Goal: Task Accomplishment & Management: Manage account settings

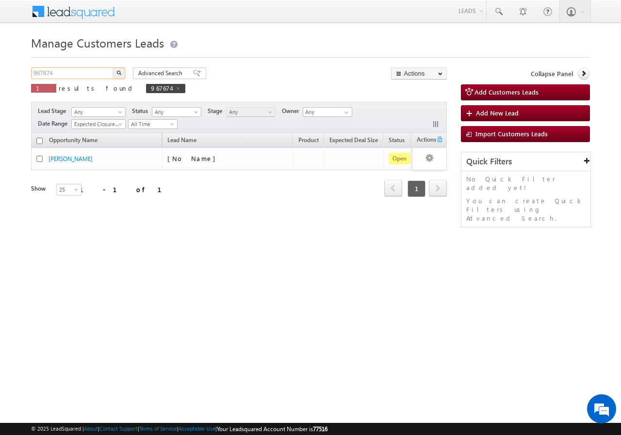
click at [75, 73] on input "967674" at bounding box center [72, 73] width 83 height 12
type input "9"
paste input "982070"
type input "982070"
click at [113, 67] on button "button" at bounding box center [119, 73] width 13 height 12
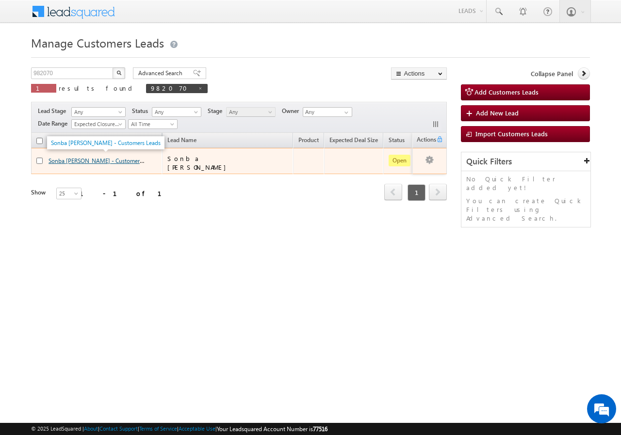
click at [61, 159] on link "Sonba [PERSON_NAME] - Customers Leads" at bounding box center [104, 160] width 110 height 8
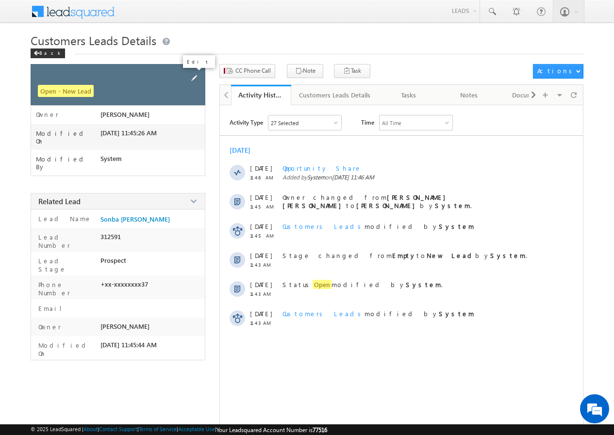
click at [198, 76] on span at bounding box center [194, 78] width 11 height 11
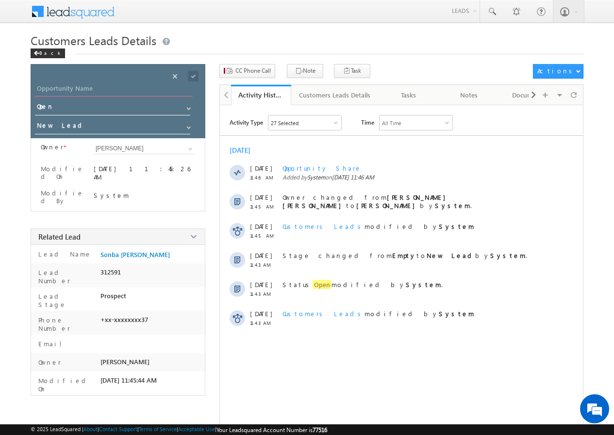
drag, startPoint x: 128, startPoint y: 83, endPoint x: 125, endPoint y: 115, distance: 32.6
click at [127, 83] on input "Opportunity Name" at bounding box center [114, 90] width 158 height 14
drag, startPoint x: 97, startPoint y: 81, endPoint x: 98, endPoint y: 98, distance: 17.0
click at [97, 82] on div "Opportunity Name * Opportunity Name * Status * Status * Open Won Lost *" at bounding box center [118, 101] width 175 height 74
click at [98, 98] on div at bounding box center [122, 91] width 175 height 17
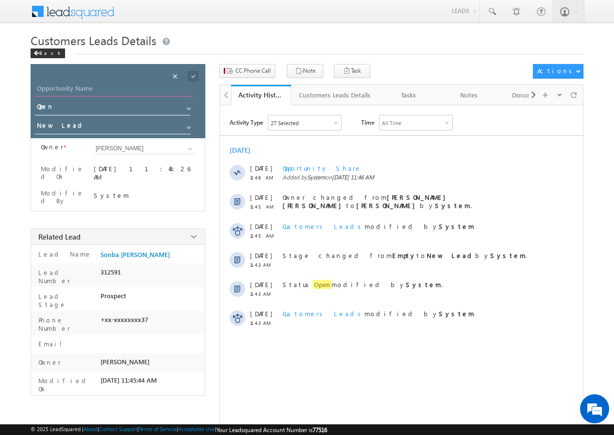
click at [101, 89] on input "Opportunity Name" at bounding box center [114, 90] width 158 height 14
paste input "Mangal Sonaba Gore"
type input "Mangal Sonaba Gore"
click at [195, 74] on span at bounding box center [193, 76] width 11 height 11
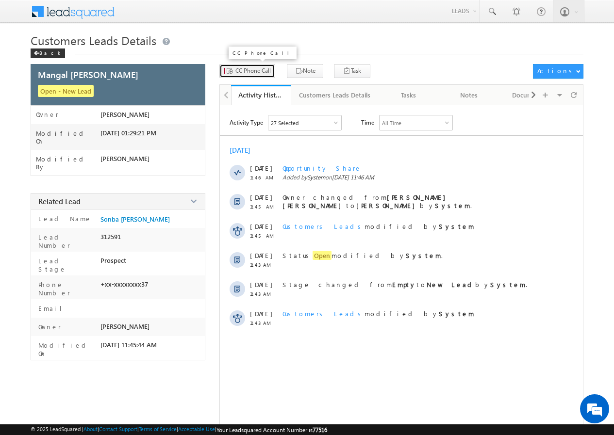
click at [250, 71] on span "CC Phone Call" at bounding box center [252, 70] width 35 height 9
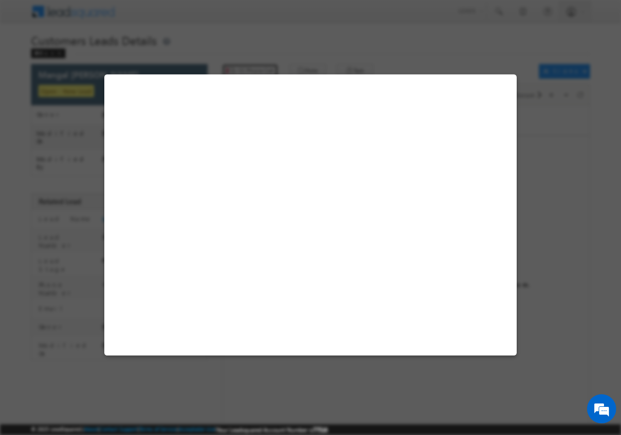
select select "Pune"
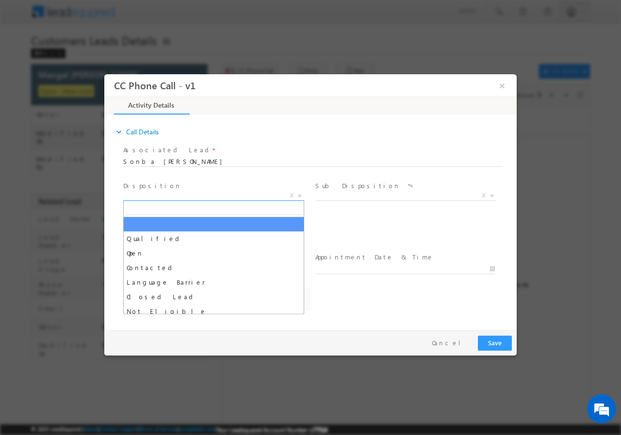
drag, startPoint x: 298, startPoint y: 194, endPoint x: 278, endPoint y: 205, distance: 22.8
click at [298, 194] on b at bounding box center [300, 194] width 6 height 3
select select "amol.khopade@sgrlimited.in"
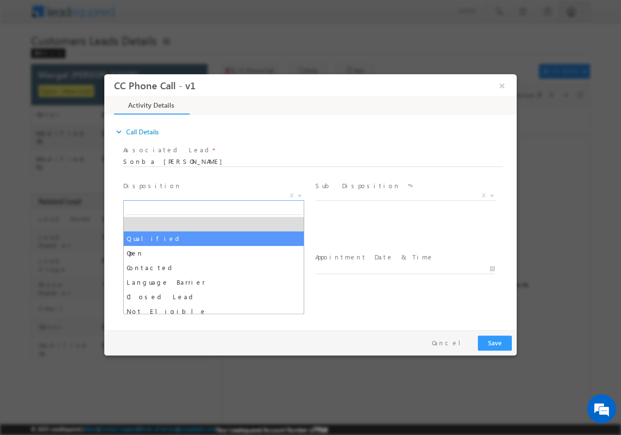
drag, startPoint x: 163, startPoint y: 239, endPoint x: 491, endPoint y: 225, distance: 328.2
select select "Qualified"
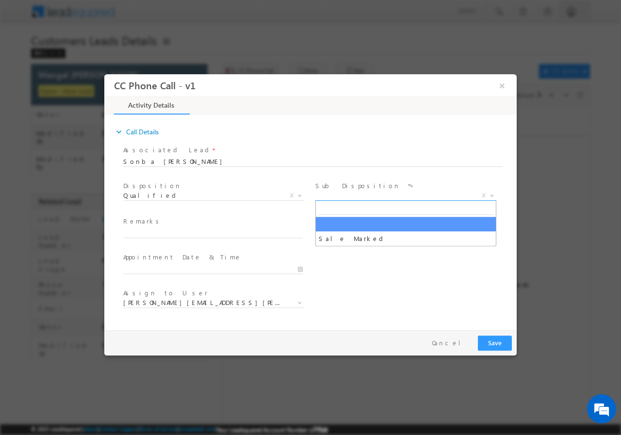
click at [492, 194] on b at bounding box center [492, 194] width 6 height 3
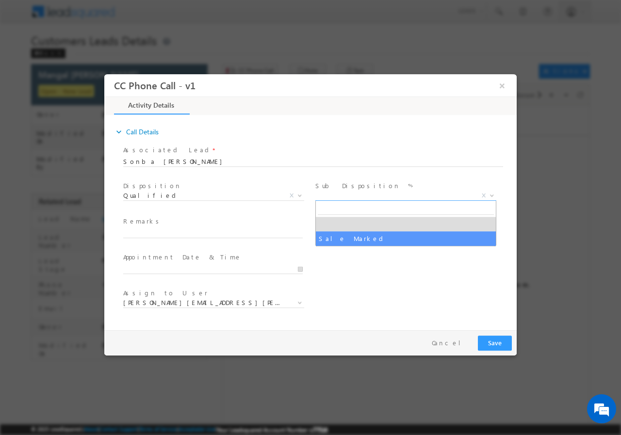
select select "Sale Marked"
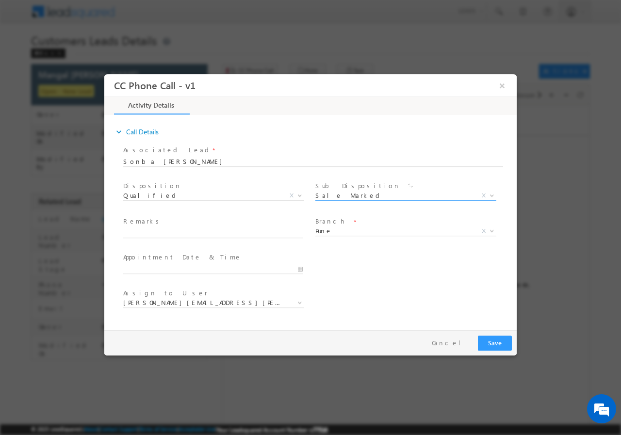
click at [218, 242] on span at bounding box center [212, 242] width 179 height 11
click at [223, 231] on input "text" at bounding box center [212, 233] width 179 height 10
paste input "Pune- 412112 // 982070 //8983509137 //Mangal Sonaba Gore//TOP UP - 20 L // VISI…"
type input "Pune- 412112 // 982070 //8983509137 //Mangal Sonaba Gore//TOP UP - 20 L // VISI…"
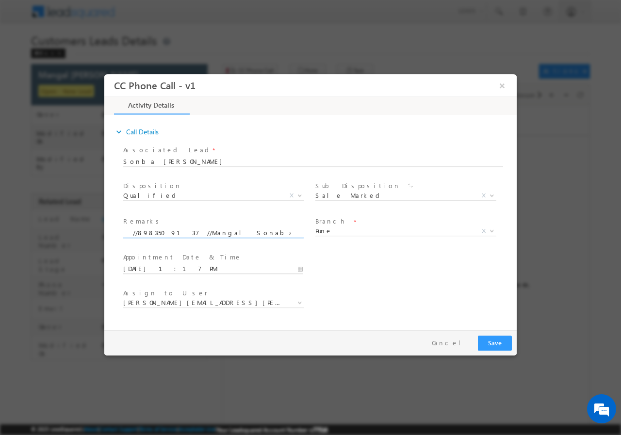
click at [281, 267] on input "10/10/2025 1:17 PM" at bounding box center [212, 269] width 179 height 10
click at [256, 258] on span "Appointment Date & Time *" at bounding box center [212, 257] width 179 height 11
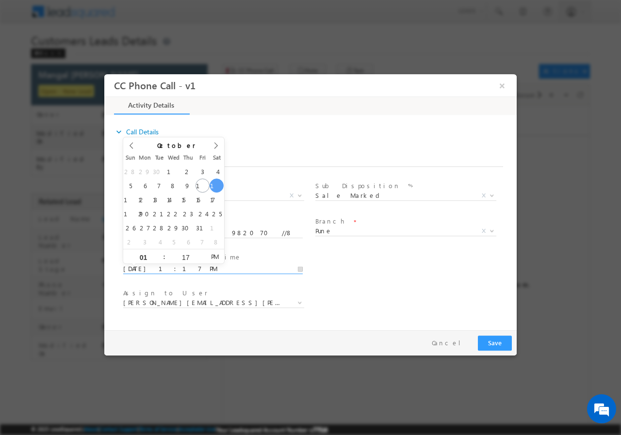
click at [301, 268] on input "10/11/2025 1:17 PM" at bounding box center [212, 269] width 179 height 10
type input "10/11/2025 12:17 PM"
type input "12"
click at [159, 260] on span at bounding box center [160, 259] width 7 height 7
type input "10/11/2025 11:17 AM"
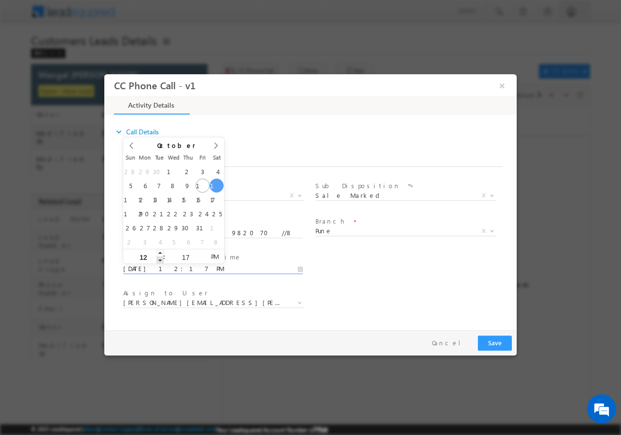
type input "11"
click at [159, 260] on span at bounding box center [160, 259] width 7 height 7
type input "10/11/2025 11:18 AM"
type input "18"
click at [201, 252] on span at bounding box center [202, 252] width 7 height 7
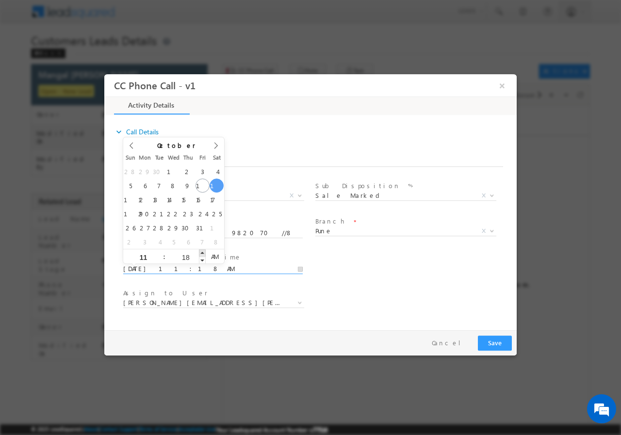
type input "10/11/2025 11:19 AM"
type input "19"
click at [201, 252] on span at bounding box center [202, 252] width 7 height 7
type input "10/11/2025 11:20 AM"
type input "20"
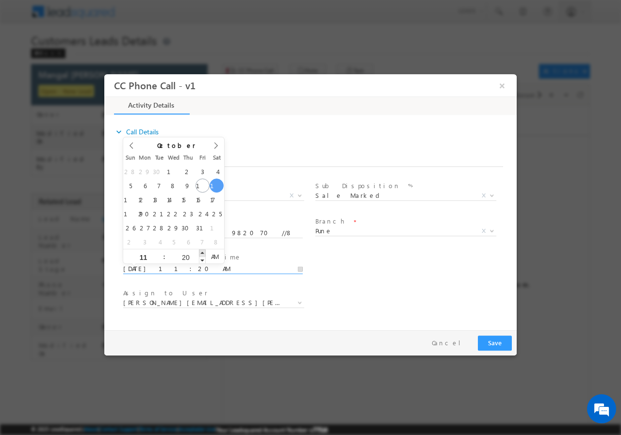
click at [201, 252] on span at bounding box center [202, 252] width 7 height 7
type input "10/11/2025 11:21 AM"
type input "21"
click at [201, 252] on span at bounding box center [202, 252] width 7 height 7
type input "10/11/2025 11:22 AM"
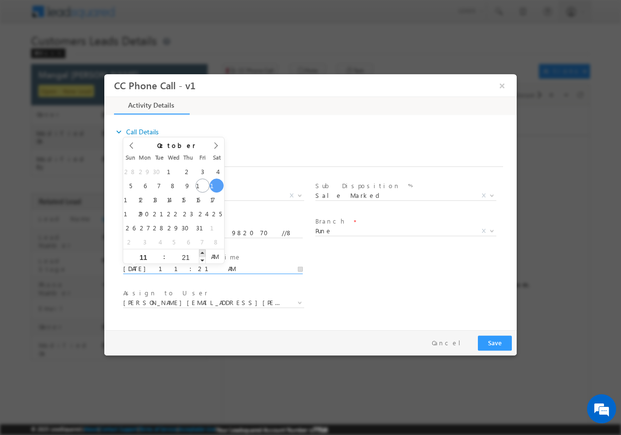
type input "22"
click at [201, 252] on span at bounding box center [202, 252] width 7 height 7
type input "10/11/2025 11:23 AM"
type input "23"
click at [201, 252] on span at bounding box center [202, 252] width 7 height 7
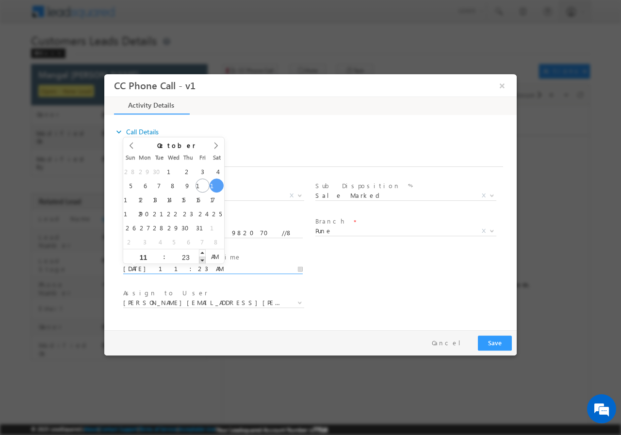
type input "10/11/2025 11:22 AM"
type input "22"
click at [202, 259] on span at bounding box center [202, 259] width 7 height 7
type input "10/11/2025 11:21 AM"
type input "21"
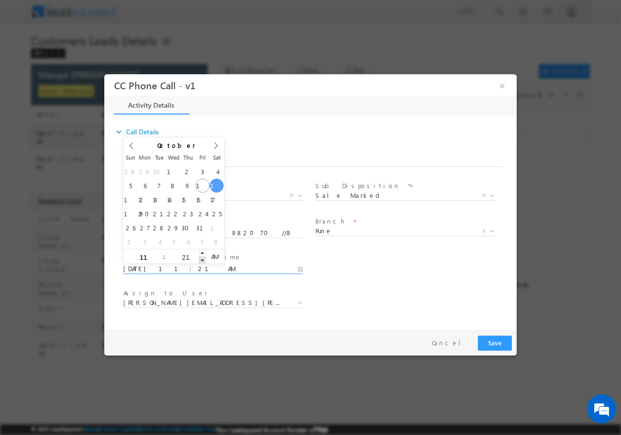
click at [202, 259] on span at bounding box center [202, 259] width 7 height 7
type input "10/11/2025 11:20 AM"
type input "20"
click at [201, 259] on span at bounding box center [202, 259] width 7 height 7
type input "10/11/2025 11:19 AM"
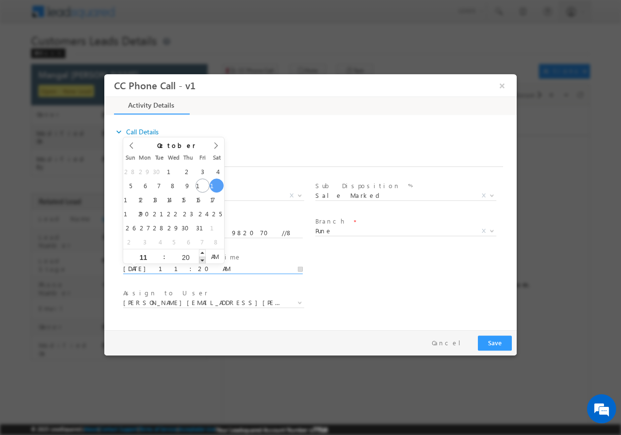
type input "19"
click at [201, 259] on span at bounding box center [202, 259] width 7 height 7
type input "10/11/2025 11:18 AM"
type input "18"
click at [201, 259] on span at bounding box center [202, 259] width 7 height 7
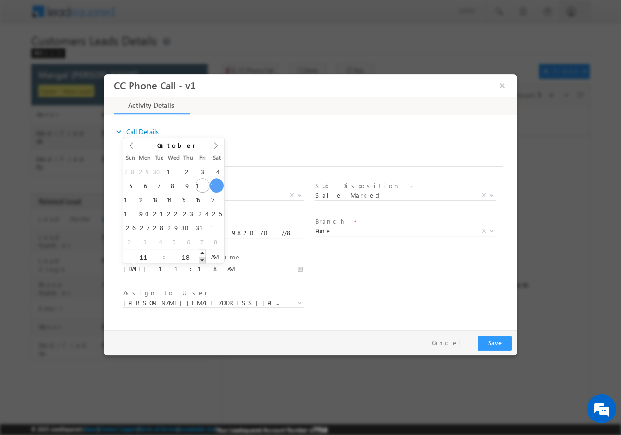
type input "10/11/2025 11:17 AM"
type input "17"
click at [201, 259] on span at bounding box center [202, 259] width 7 height 7
type input "10/11/2025 11:16 AM"
type input "16"
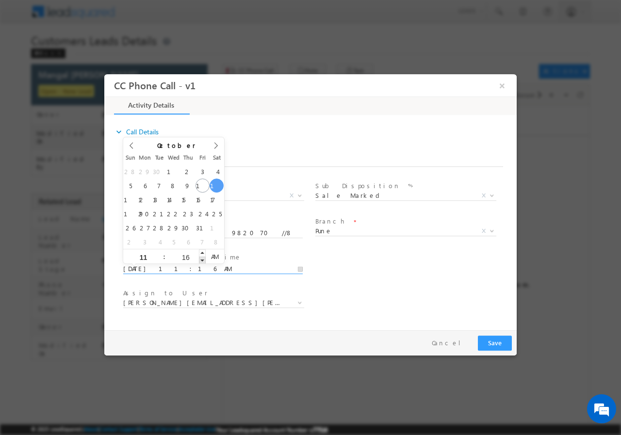
click at [201, 259] on span at bounding box center [202, 259] width 7 height 7
type input "10/11/2025 11:15 AM"
type input "15"
click at [201, 259] on span at bounding box center [202, 259] width 7 height 7
type input "10/11/2025 11:14 AM"
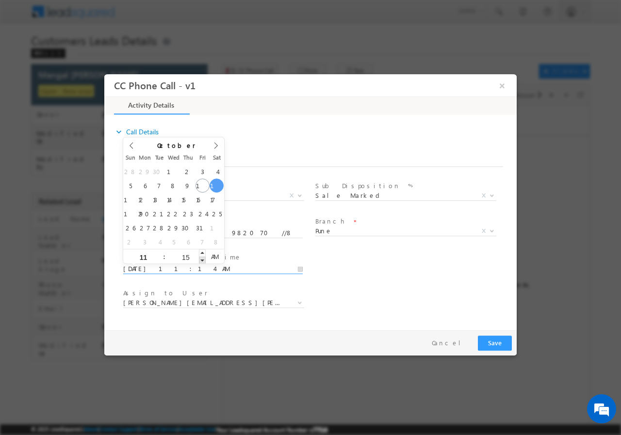
type input "14"
click at [201, 259] on span at bounding box center [202, 259] width 7 height 7
type input "10/11/2025 11:13 AM"
type input "13"
click at [201, 259] on span at bounding box center [202, 259] width 7 height 7
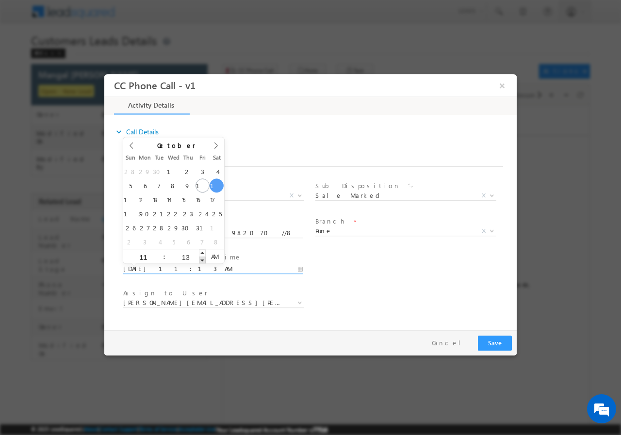
type input "10/11/2025 11:12 AM"
type input "12"
click at [201, 259] on span at bounding box center [202, 259] width 7 height 7
type input "10/11/2025 11:11 AM"
type input "11"
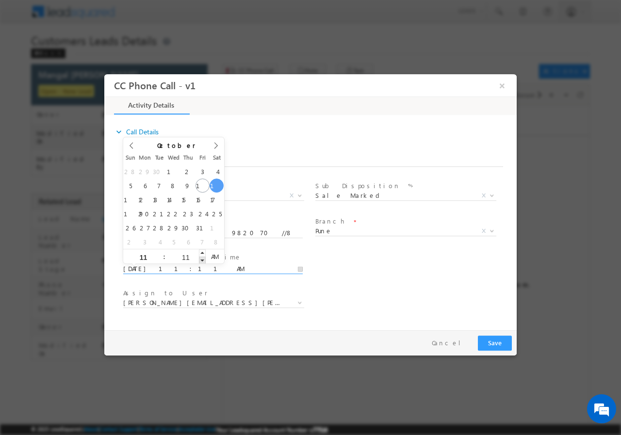
click at [201, 259] on span at bounding box center [202, 259] width 7 height 7
type input "10/11/2025 11:10 AM"
type input "10"
click at [200, 259] on span at bounding box center [202, 259] width 7 height 7
type input "10/11/2025 11:09 AM"
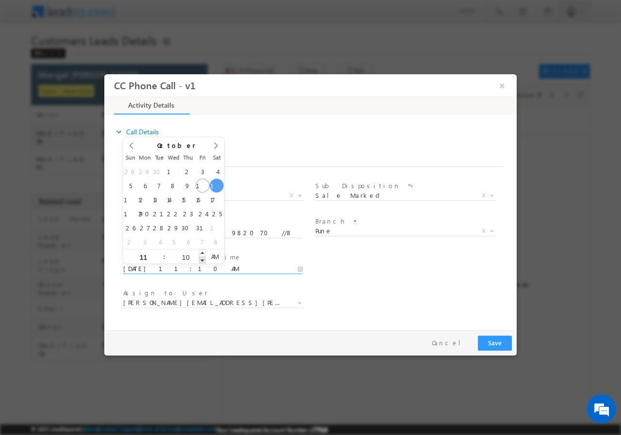
type input "09"
click at [200, 259] on span at bounding box center [202, 259] width 7 height 7
type input "10/11/2025 11:08 AM"
type input "08"
click at [200, 259] on span at bounding box center [202, 259] width 7 height 7
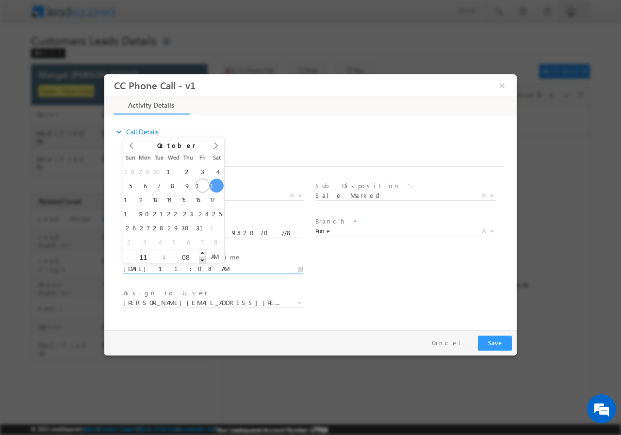
type input "10/11/2025 11:07 AM"
type input "07"
click at [199, 258] on span at bounding box center [202, 259] width 7 height 7
type input "10/11/2025 11:06 AM"
type input "06"
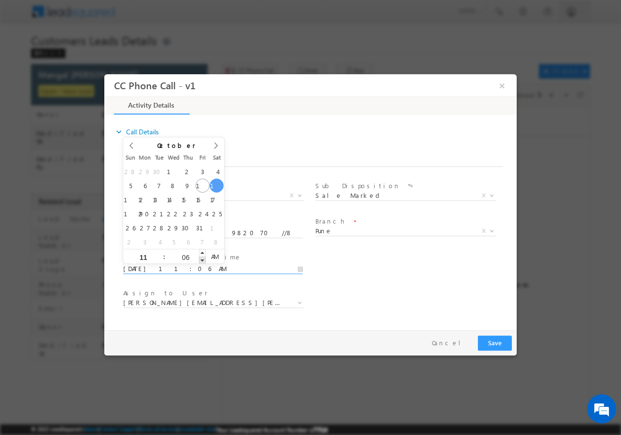
click at [199, 258] on span at bounding box center [202, 259] width 7 height 7
type input "10/11/2025 11:05 AM"
type input "05"
click at [199, 258] on span at bounding box center [202, 259] width 7 height 7
type input "10/11/2025 11:04 AM"
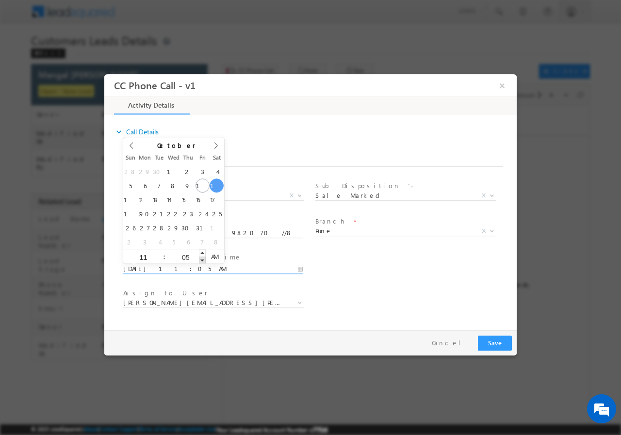
type input "04"
click at [199, 258] on span at bounding box center [202, 259] width 7 height 7
type input "10/11/2025 11:03 AM"
type input "03"
click at [199, 258] on span at bounding box center [202, 259] width 7 height 7
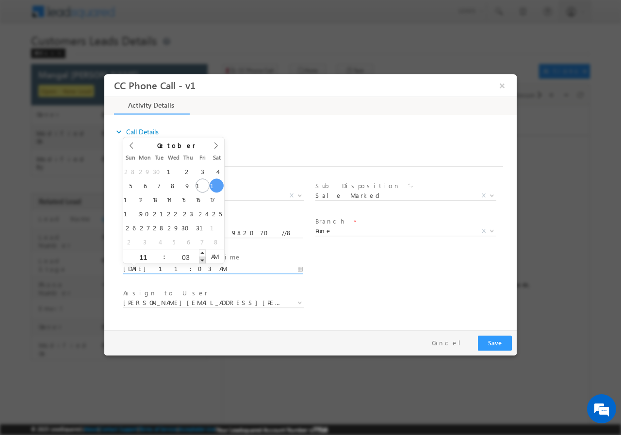
type input "10/11/2025 11:02 AM"
type input "02"
click at [199, 258] on span at bounding box center [202, 259] width 7 height 7
type input "10/11/2025 11:01 AM"
type input "01"
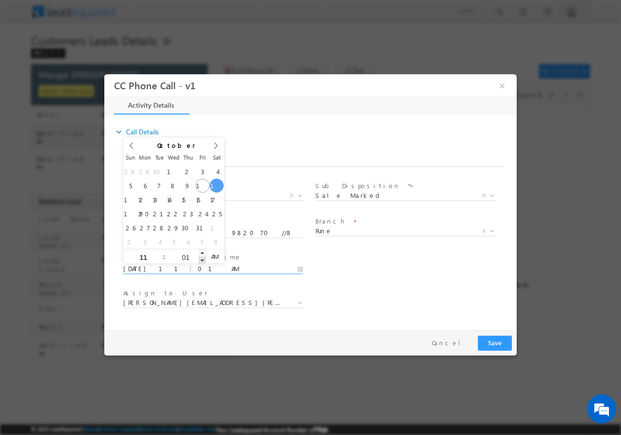
click at [199, 258] on span at bounding box center [202, 259] width 7 height 7
type input "10/11/2025 11:00 AM"
type input "00"
click at [199, 258] on span at bounding box center [202, 259] width 7 height 7
click at [404, 294] on div "Assign to User * amol.khopade@sgrlimited.in anant.giri@sgrlimited.in chaitali.a…" at bounding box center [318, 304] width 395 height 36
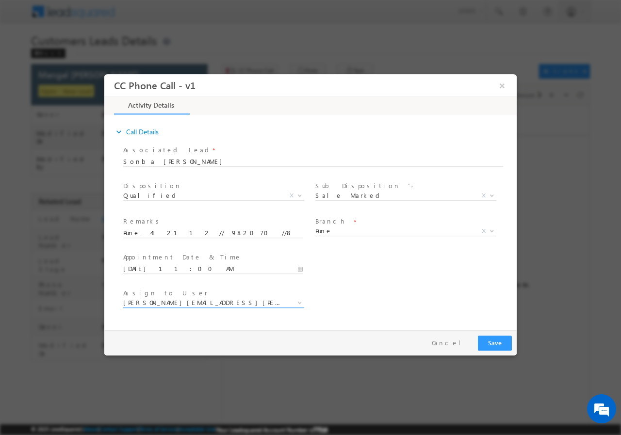
click at [210, 298] on span "amol.khopade@sgrlimited.in" at bounding box center [202, 302] width 158 height 9
click at [219, 278] on input "Sakshi Desai" at bounding box center [214, 273] width 176 height 12
type input "S"
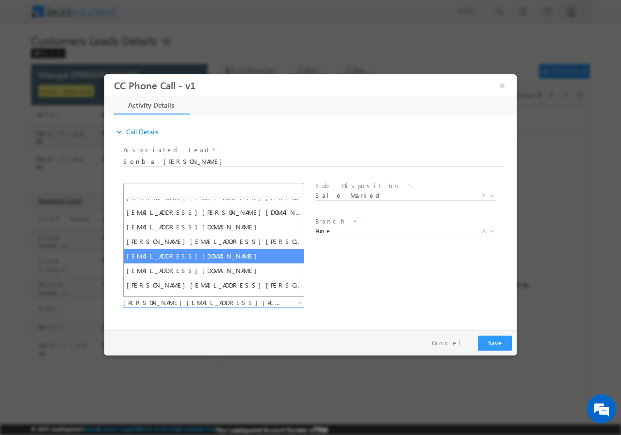
scroll to position [97, 0]
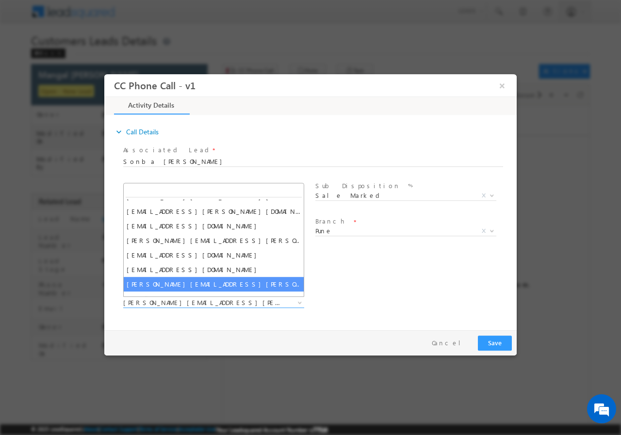
select select "sakshi.desai@sgrlimited.in"
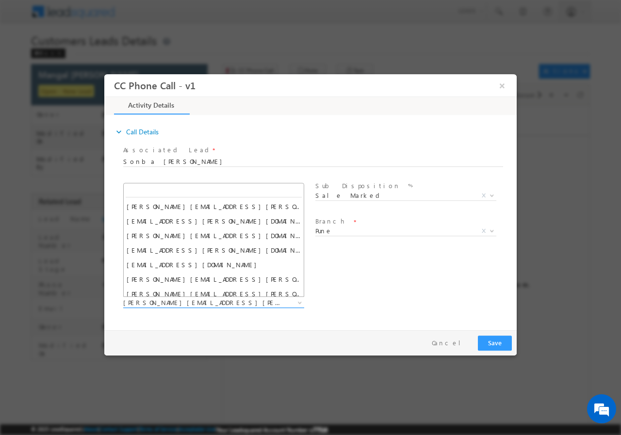
click at [230, 302] on span "sakshi.desai@sgrlimited.in" at bounding box center [202, 302] width 158 height 9
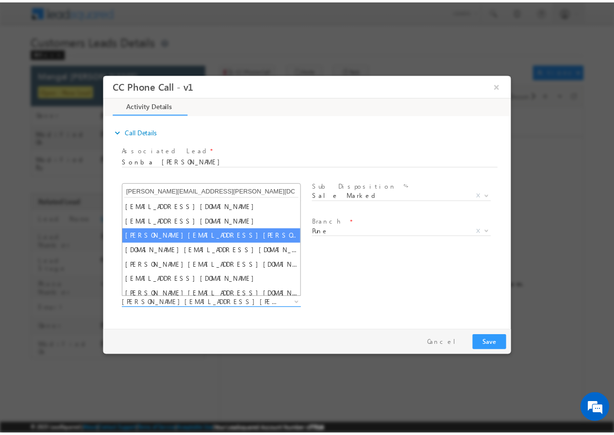
scroll to position [0, 0]
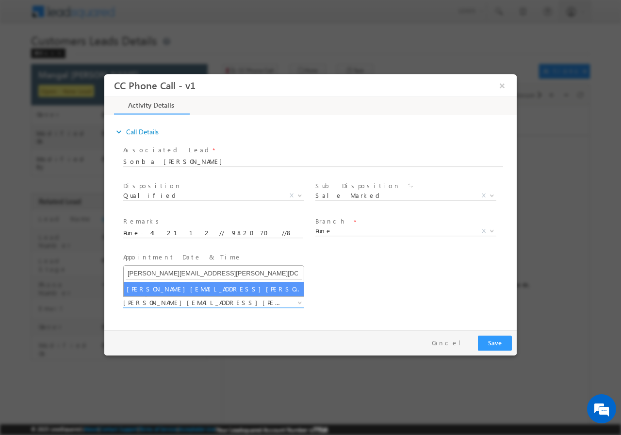
type input "sakshi.desai@sgrlimited.in"
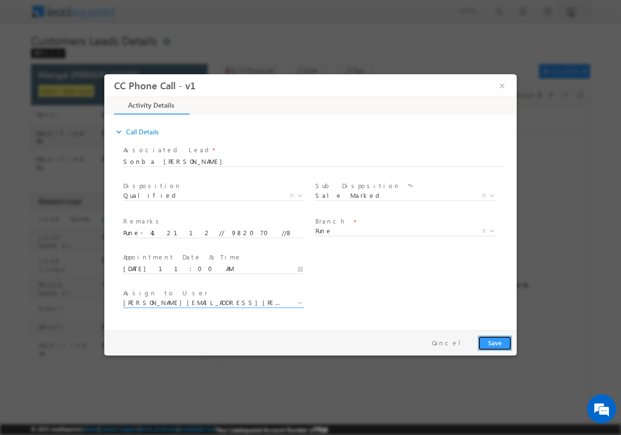
click at [495, 342] on button "Save" at bounding box center [495, 342] width 34 height 15
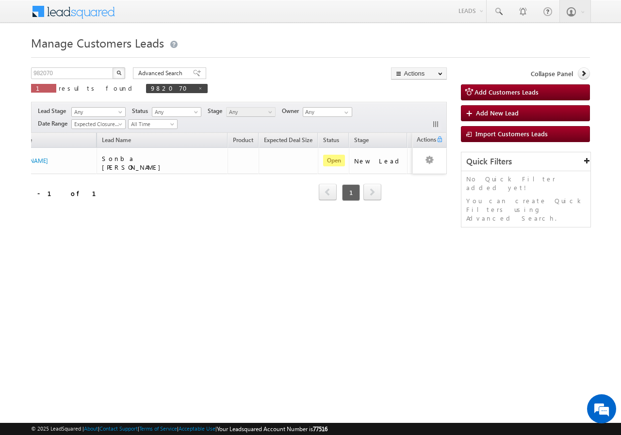
scroll to position [0, 85]
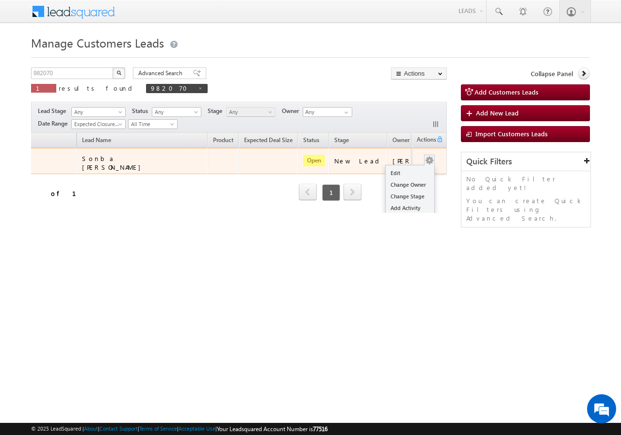
click at [428, 155] on div "Edit Change Owner Change Stage Add Activity Add Task Delete" at bounding box center [430, 161] width 16 height 13
click at [402, 167] on link "Edit" at bounding box center [410, 173] width 49 height 12
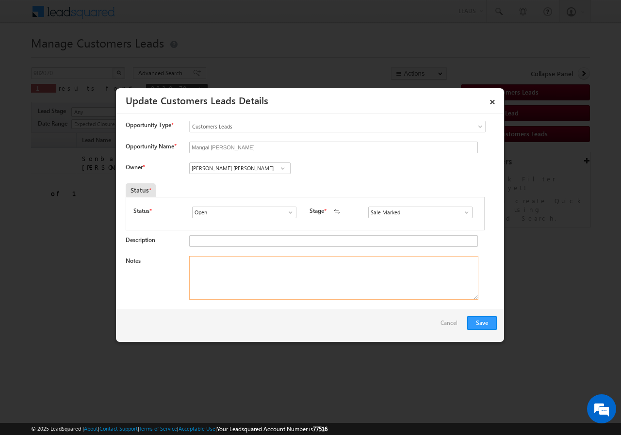
drag, startPoint x: 269, startPoint y: 276, endPoint x: 268, endPoint y: 280, distance: 4.9
click at [268, 277] on textarea "Notes" at bounding box center [333, 278] width 289 height 44
paste textarea "Pune- 412112 // 982070 //8983509137 //Mangal Sonaba Gore//TOP UP - 20 L // VISI…"
type textarea "Pune- 412112 // 982070 //8983509137 //Mangal Sonaba Gore//TOP UP - 20 L // VISI…"
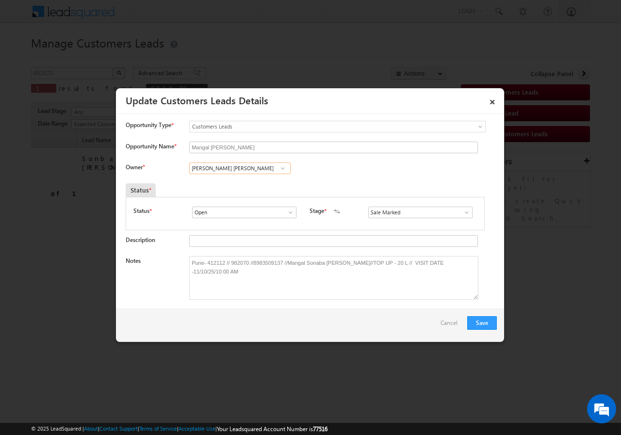
click at [251, 169] on input "Sakshi Shrikant Desai" at bounding box center [239, 169] width 101 height 12
click at [262, 169] on input "Sakshi Shrikant Desai" at bounding box center [239, 169] width 101 height 12
click at [484, 323] on button "Save" at bounding box center [482, 323] width 30 height 14
